Goal: Task Accomplishment & Management: Manage account settings

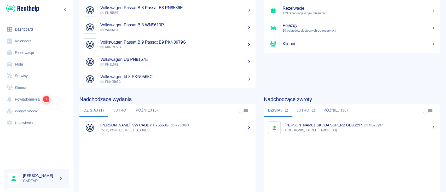
scroll to position [69, 0]
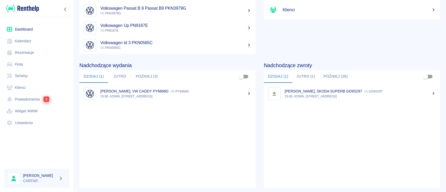
click at [163, 93] on div "MACIEJ WASZK, VW CADDY PY6668G PY6668G" at bounding box center [175, 90] width 151 height 5
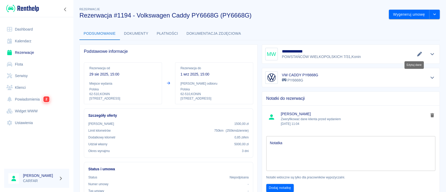
click at [416, 55] on icon "Edytuj dane" at bounding box center [419, 54] width 6 height 5
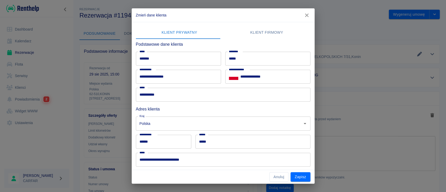
click at [307, 16] on icon "button" at bounding box center [306, 15] width 3 height 3
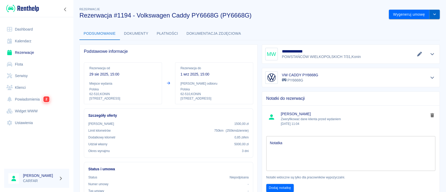
click at [431, 12] on button "drop-down" at bounding box center [434, 15] width 10 height 10
click at [416, 41] on li "Anuluj rezerwację" at bounding box center [408, 42] width 42 height 9
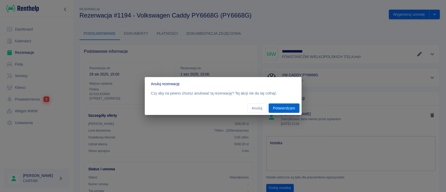
click at [285, 109] on button "Potwierdzam" at bounding box center [283, 108] width 31 height 10
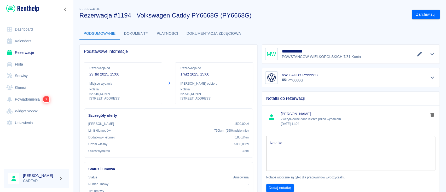
click at [142, 30] on button "Dokumenty" at bounding box center [136, 33] width 33 height 13
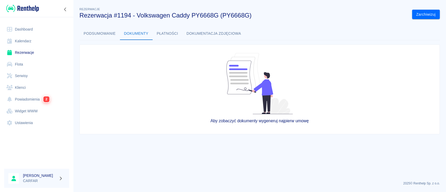
drag, startPoint x: 153, startPoint y: 29, endPoint x: 158, endPoint y: 29, distance: 5.0
click at [153, 29] on button "Płatności" at bounding box center [167, 33] width 30 height 13
drag, startPoint x: 104, startPoint y: 31, endPoint x: 108, endPoint y: 32, distance: 4.2
click at [104, 31] on button "Podsumowanie" at bounding box center [99, 33] width 40 height 13
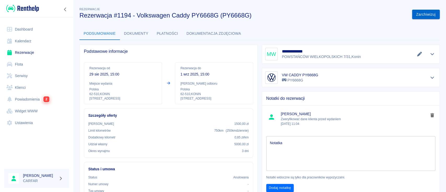
click at [424, 16] on button "Zarchiwizuj" at bounding box center [426, 15] width 28 height 10
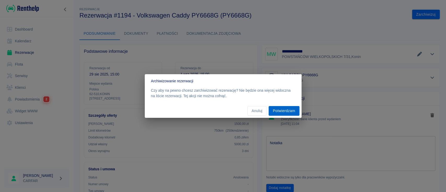
click at [287, 108] on button "Potwierdzam" at bounding box center [283, 111] width 31 height 10
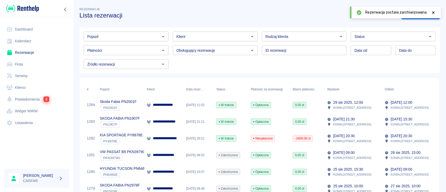
click at [25, 26] on link "Dashboard" at bounding box center [36, 29] width 65 height 12
